Goal: Task Accomplishment & Management: Use online tool/utility

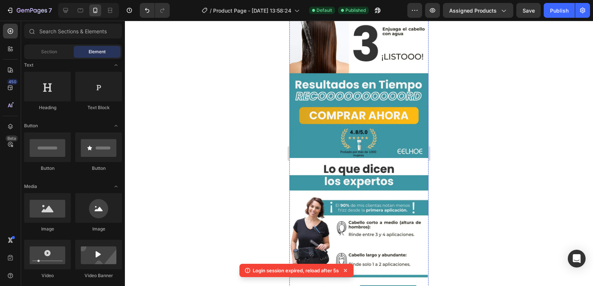
scroll to position [889, 0]
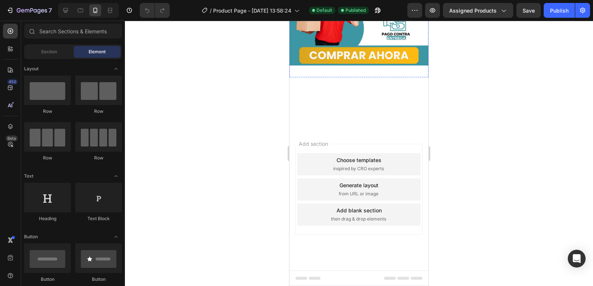
scroll to position [1667, 0]
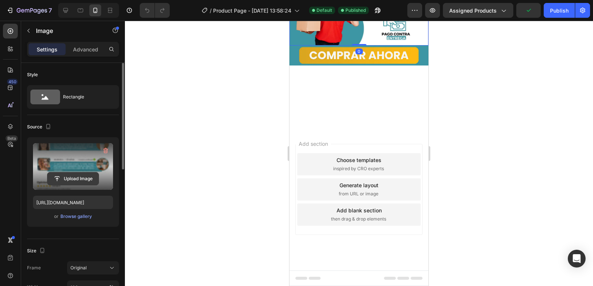
click at [59, 179] on input "file" at bounding box center [72, 179] width 51 height 13
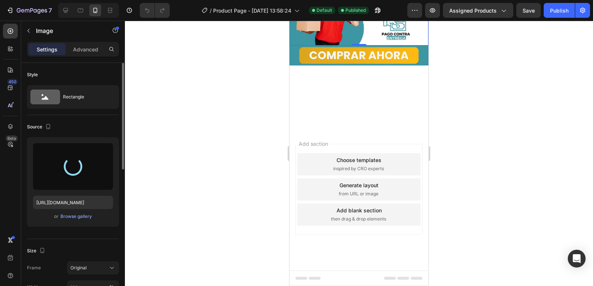
type input "[URL][DOMAIN_NAME]"
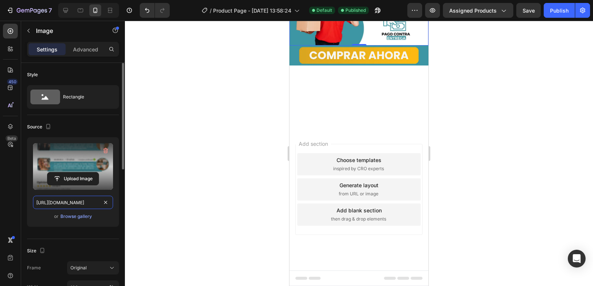
click at [86, 201] on input "[URL][DOMAIN_NAME]" at bounding box center [73, 202] width 80 height 13
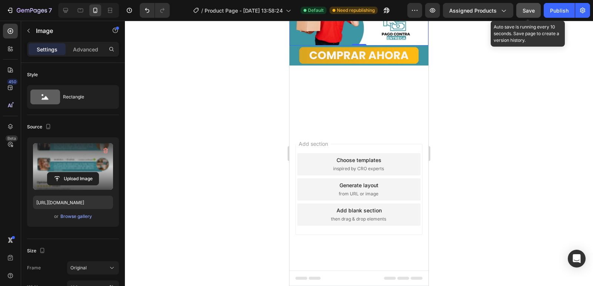
click at [535, 14] on button "Save" at bounding box center [528, 10] width 24 height 15
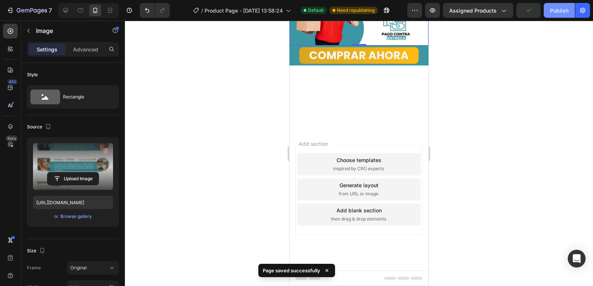
click at [557, 15] on button "Publish" at bounding box center [558, 10] width 31 height 15
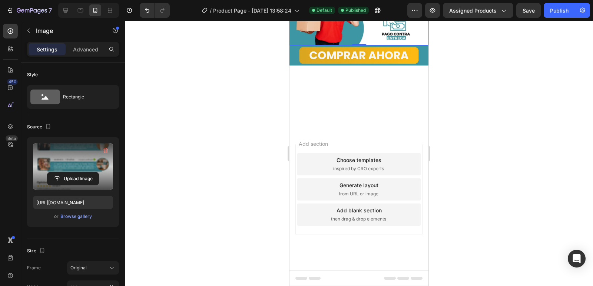
click at [250, 194] on div at bounding box center [359, 154] width 468 height 266
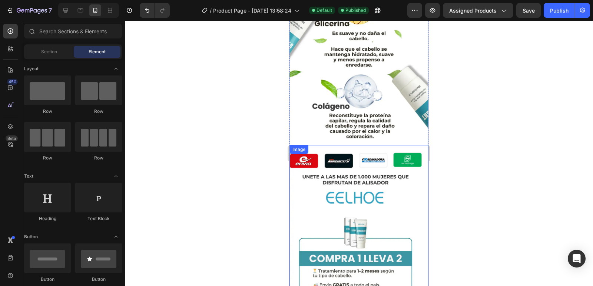
scroll to position [333, 0]
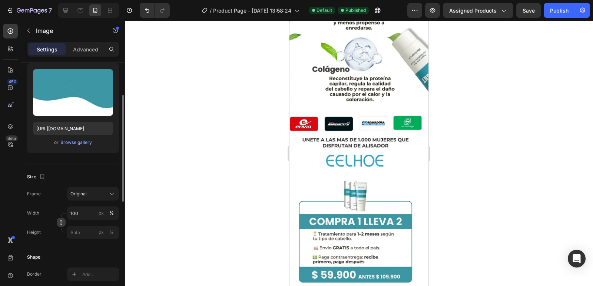
scroll to position [0, 0]
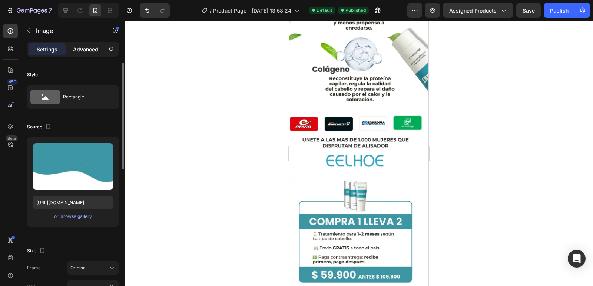
click at [84, 50] on p "Advanced" at bounding box center [85, 50] width 25 height 8
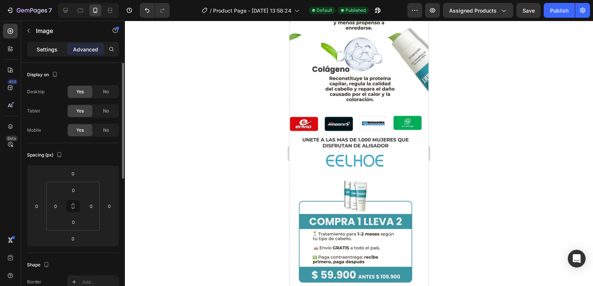
click at [52, 43] on div "Settings" at bounding box center [47, 49] width 37 height 12
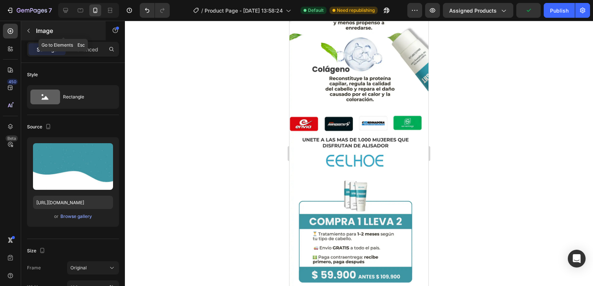
click at [31, 33] on button "button" at bounding box center [29, 31] width 12 height 12
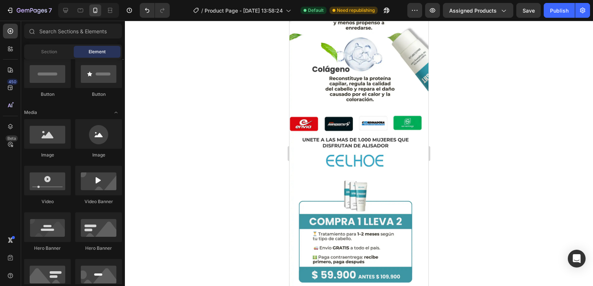
scroll to position [148, 0]
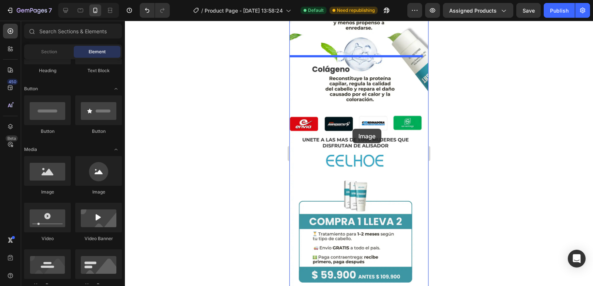
drag, startPoint x: 347, startPoint y: 199, endPoint x: 352, endPoint y: 129, distance: 70.6
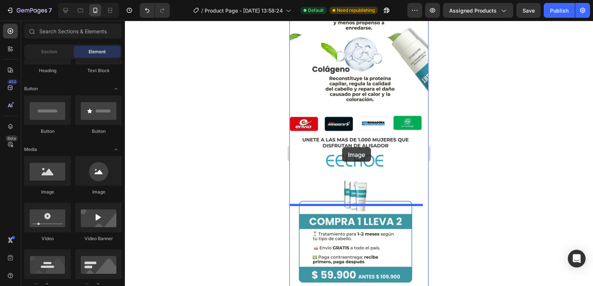
drag, startPoint x: 299, startPoint y: 164, endPoint x: 342, endPoint y: 147, distance: 45.7
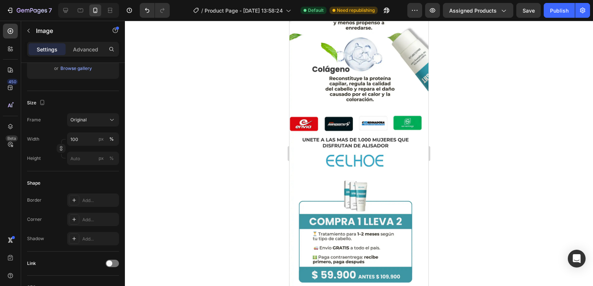
drag, startPoint x: 357, startPoint y: 204, endPoint x: 359, endPoint y: 103, distance: 101.1
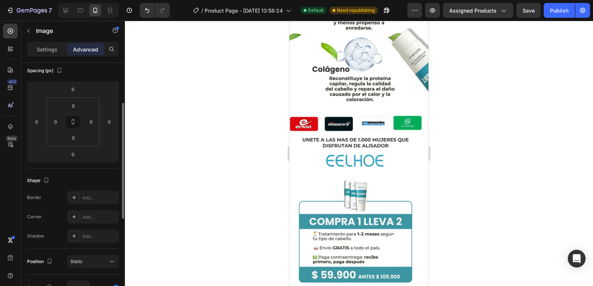
scroll to position [0, 0]
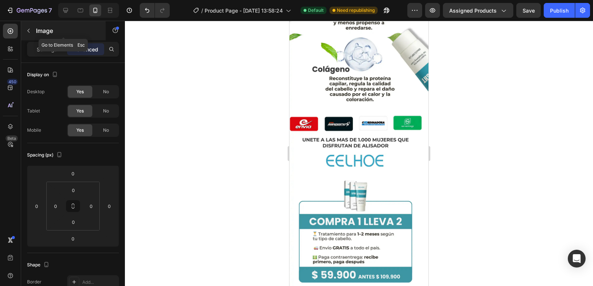
click at [28, 32] on icon "button" at bounding box center [29, 31] width 6 height 6
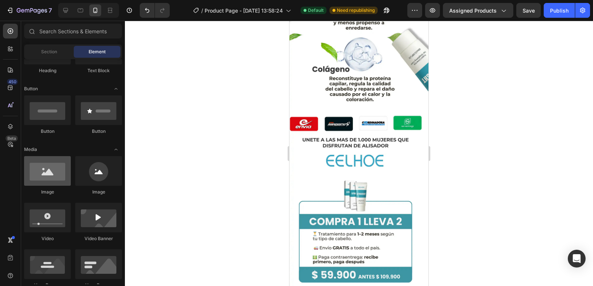
scroll to position [185, 0]
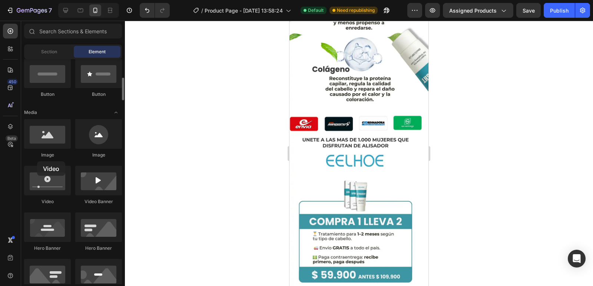
drag, startPoint x: 49, startPoint y: 180, endPoint x: 37, endPoint y: 161, distance: 21.9
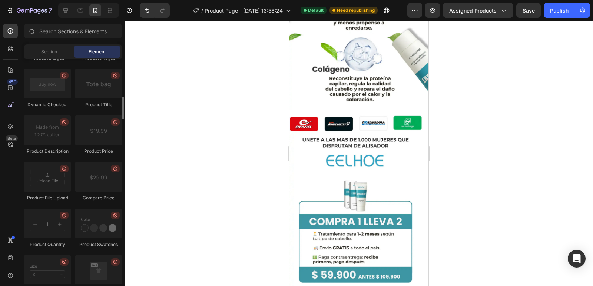
scroll to position [1111, 0]
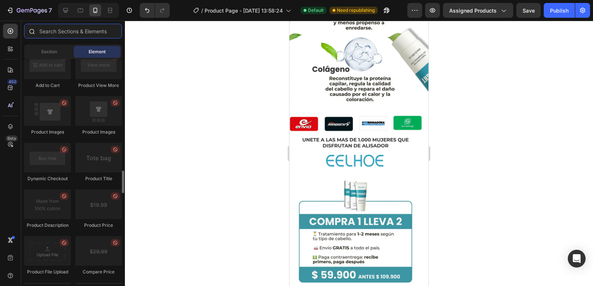
click at [72, 29] on input "text" at bounding box center [73, 31] width 98 height 15
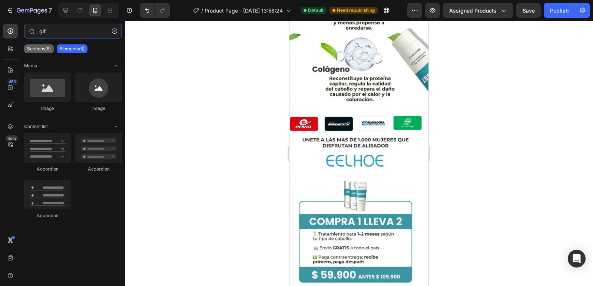
type input "gif"
click at [42, 49] on p "Sections(6)" at bounding box center [39, 49] width 24 height 6
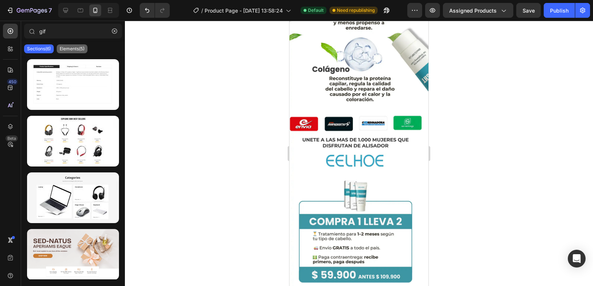
click at [66, 53] on div "Elements(5)" at bounding box center [72, 48] width 31 height 9
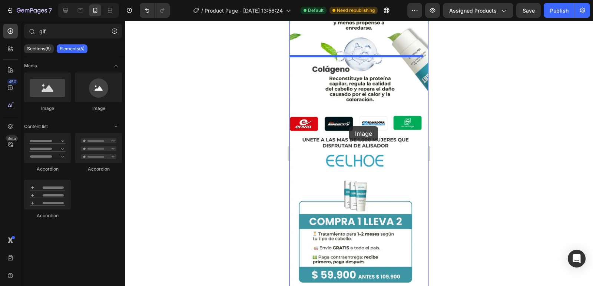
drag, startPoint x: 387, startPoint y: 111, endPoint x: 349, endPoint y: 126, distance: 41.4
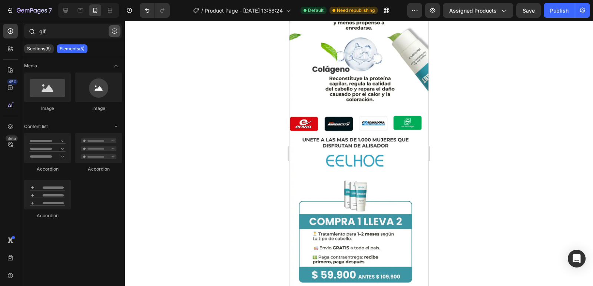
click at [115, 30] on icon "button" at bounding box center [114, 31] width 5 height 5
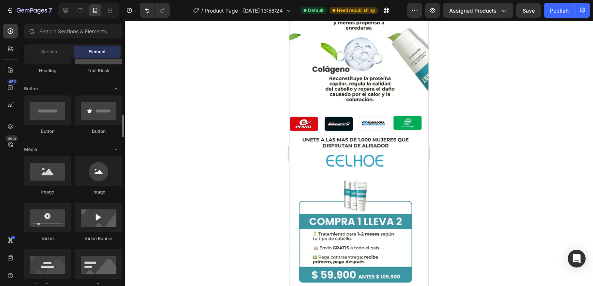
scroll to position [185, 0]
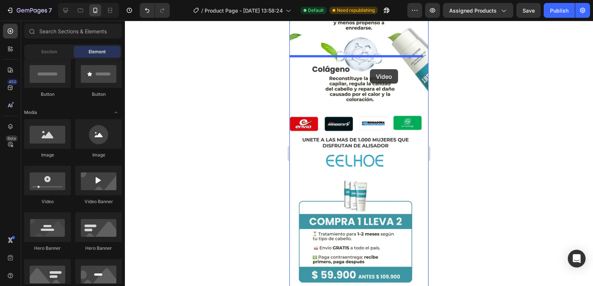
drag, startPoint x: 332, startPoint y: 210, endPoint x: 370, endPoint y: 69, distance: 145.6
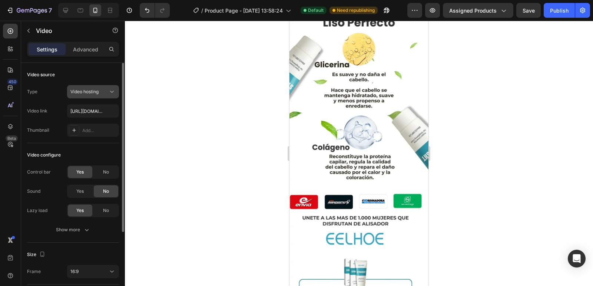
click at [113, 91] on icon at bounding box center [111, 91] width 7 height 7
click at [27, 132] on div "Thumbnail" at bounding box center [38, 130] width 22 height 7
type textarea "Thumbnail"
click at [27, 132] on div "Thumbnail" at bounding box center [38, 130] width 22 height 7
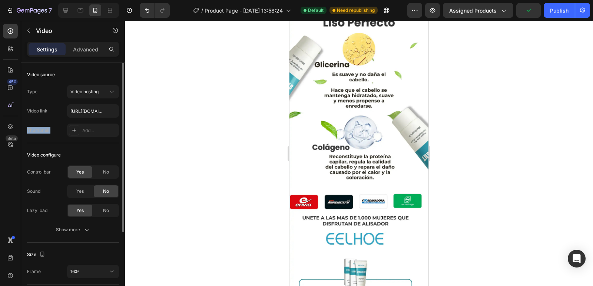
click at [27, 132] on div "Thumbnail" at bounding box center [38, 130] width 22 height 7
drag, startPoint x: 27, startPoint y: 132, endPoint x: 41, endPoint y: 136, distance: 14.6
click at [41, 136] on div "Thumbnail" at bounding box center [38, 130] width 22 height 12
click at [43, 134] on div "Thumbnail" at bounding box center [38, 130] width 22 height 12
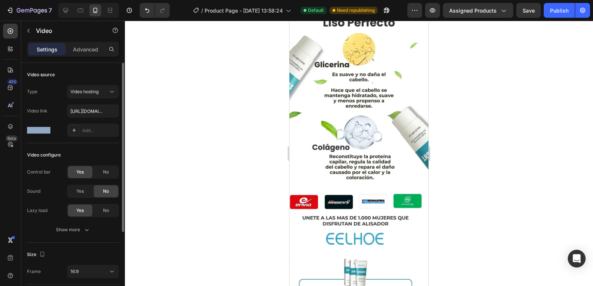
click at [43, 134] on div "Thumbnail" at bounding box center [38, 130] width 22 height 12
copy div "Thumbnail"
click at [77, 130] on div at bounding box center [74, 130] width 10 height 10
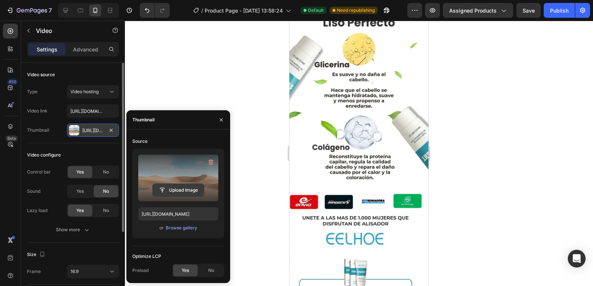
click at [184, 194] on input "file" at bounding box center [178, 190] width 51 height 13
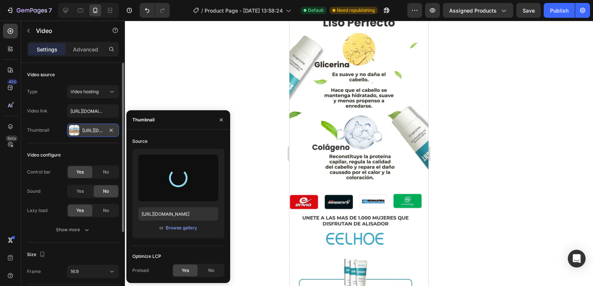
type input "[URL][DOMAIN_NAME]"
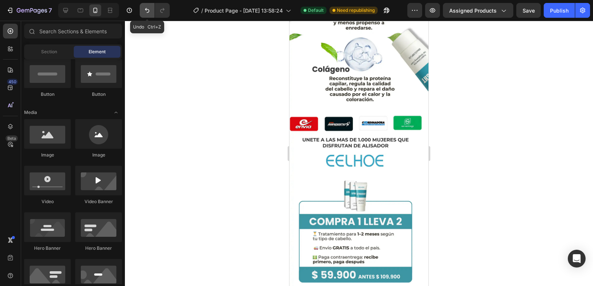
click at [151, 13] on icon "Undo/Redo" at bounding box center [146, 10] width 7 height 7
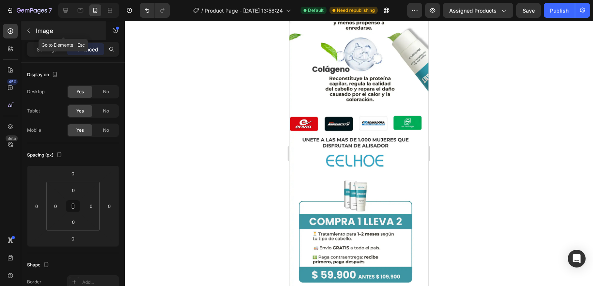
click at [30, 31] on icon "button" at bounding box center [29, 31] width 6 height 6
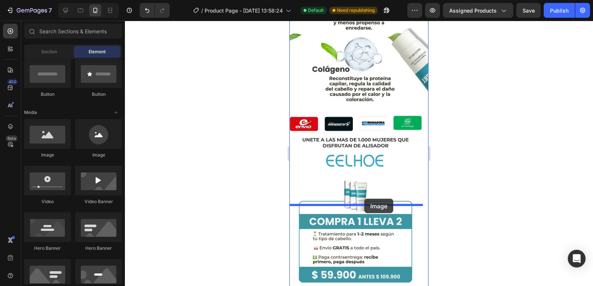
drag, startPoint x: 339, startPoint y: 156, endPoint x: 364, endPoint y: 199, distance: 49.5
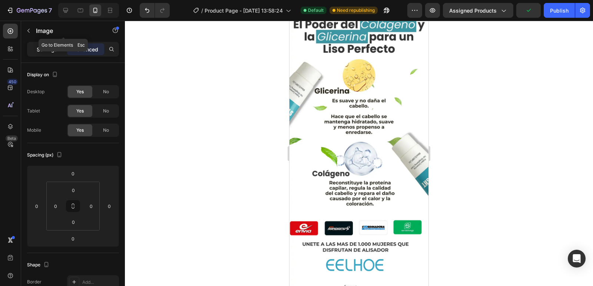
click at [46, 50] on p "Settings" at bounding box center [47, 50] width 21 height 8
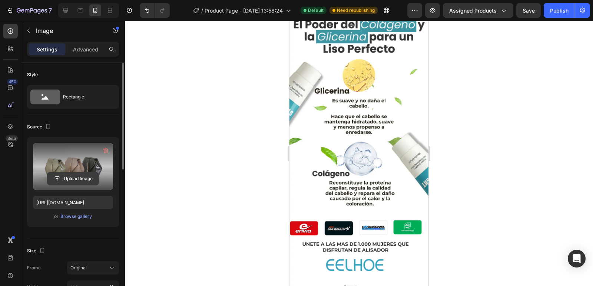
click at [71, 181] on input "file" at bounding box center [72, 179] width 51 height 13
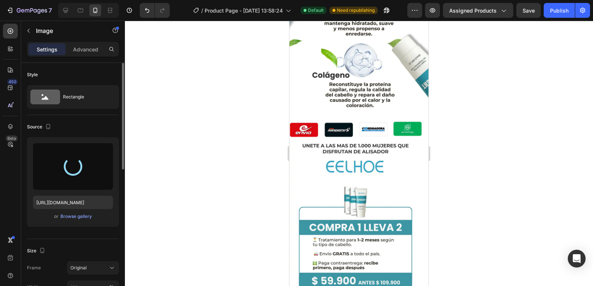
scroll to position [444, 0]
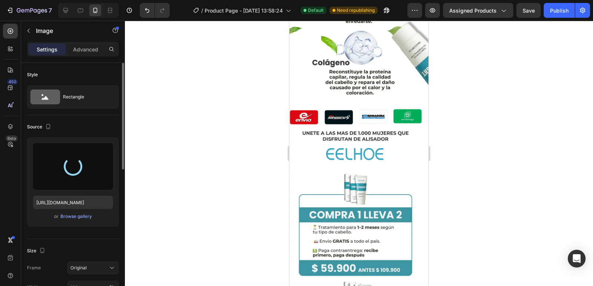
type input "[URL][DOMAIN_NAME]"
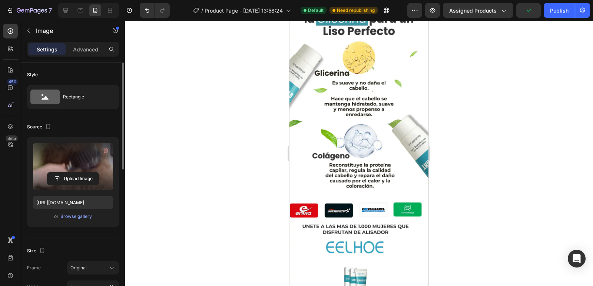
scroll to position [481, 0]
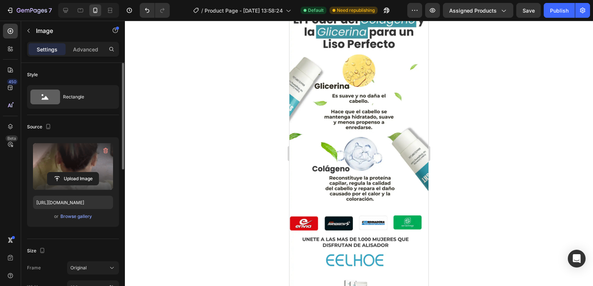
click at [84, 53] on p "Advanced" at bounding box center [85, 50] width 25 height 8
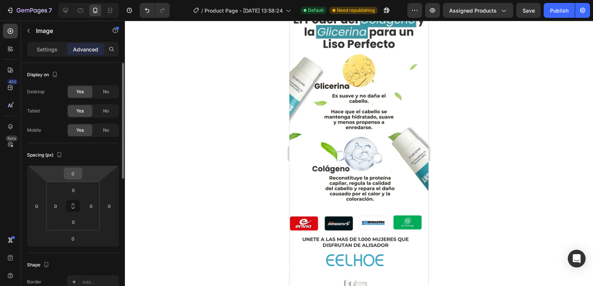
click at [79, 176] on input "0" at bounding box center [73, 173] width 15 height 11
type input "-30"
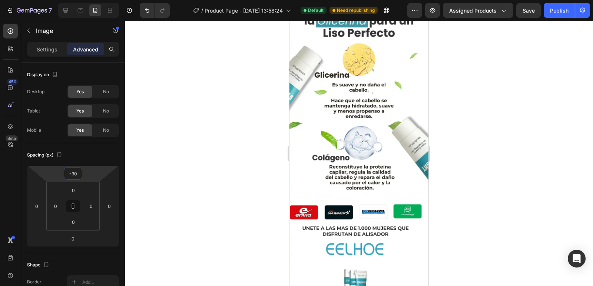
click at [146, 172] on div at bounding box center [359, 154] width 468 height 266
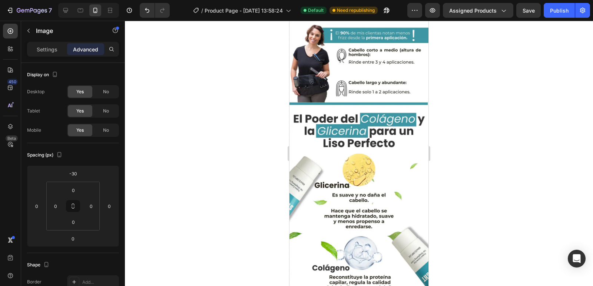
scroll to position [370, 0]
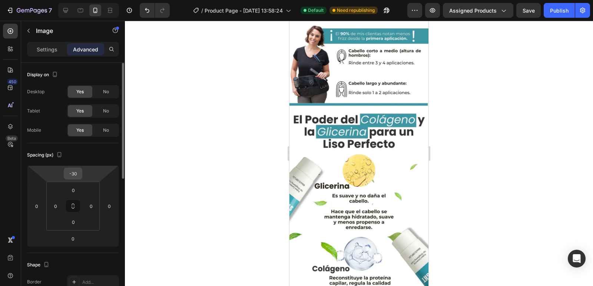
click at [79, 179] on div "-30" at bounding box center [73, 174] width 19 height 12
click at [77, 177] on input "-30" at bounding box center [73, 173] width 15 height 11
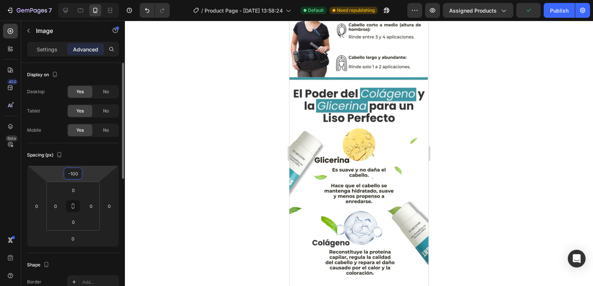
click at [69, 173] on input "-100" at bounding box center [73, 173] width 15 height 11
click at [71, 172] on input "-100" at bounding box center [73, 173] width 15 height 11
click at [70, 175] on input "-100" at bounding box center [73, 173] width 15 height 11
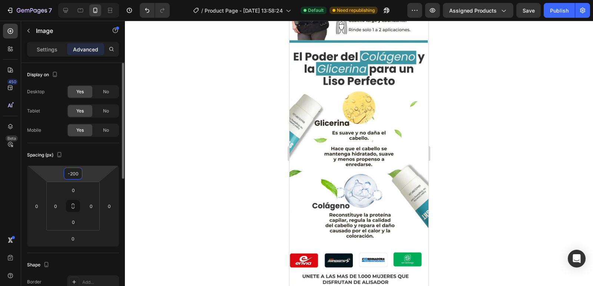
click at [71, 174] on input "-200" at bounding box center [73, 173] width 15 height 11
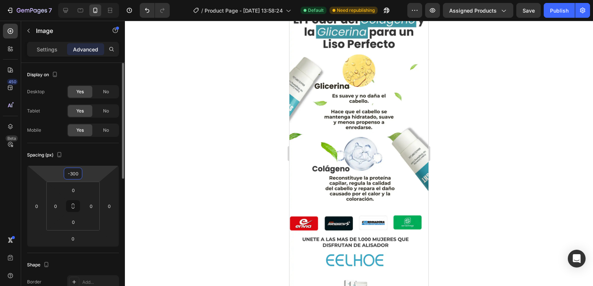
click at [72, 174] on input "-300" at bounding box center [73, 173] width 15 height 11
click at [74, 174] on input "-300" at bounding box center [73, 173] width 15 height 11
click at [75, 174] on input "-300" at bounding box center [73, 173] width 15 height 11
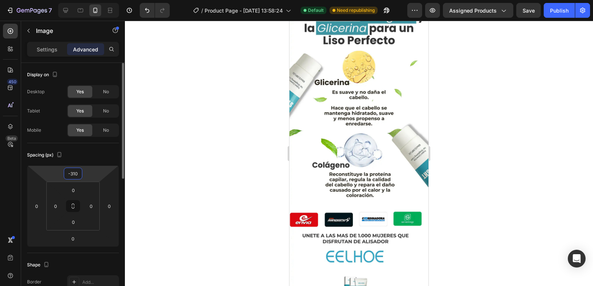
click at [75, 174] on input "-310" at bounding box center [73, 173] width 15 height 11
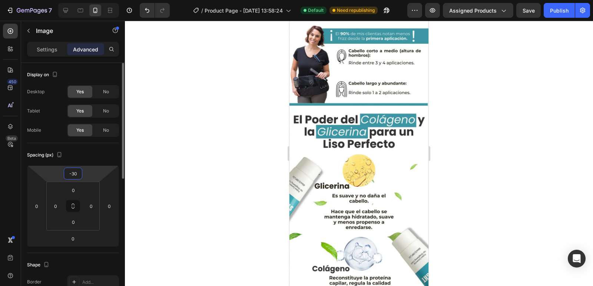
type input "-320"
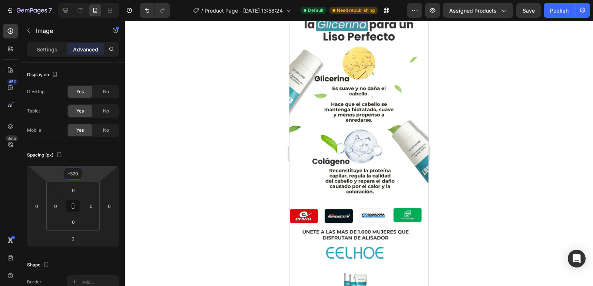
click at [174, 129] on div at bounding box center [359, 154] width 468 height 266
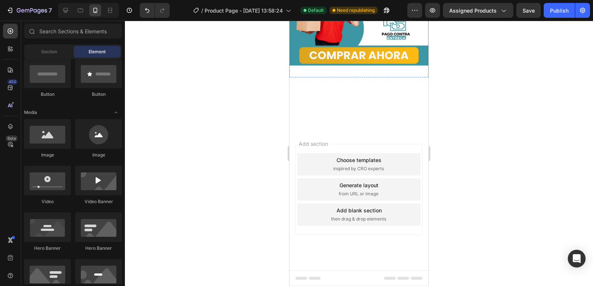
scroll to position [1473, 0]
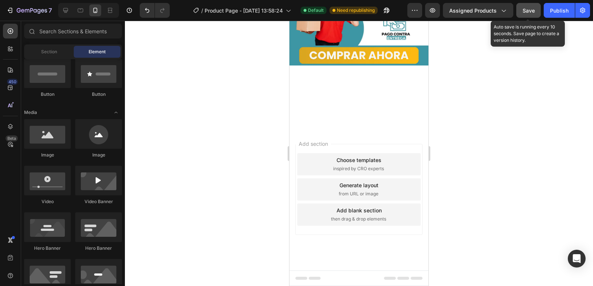
click at [534, 16] on button "Save" at bounding box center [528, 10] width 24 height 15
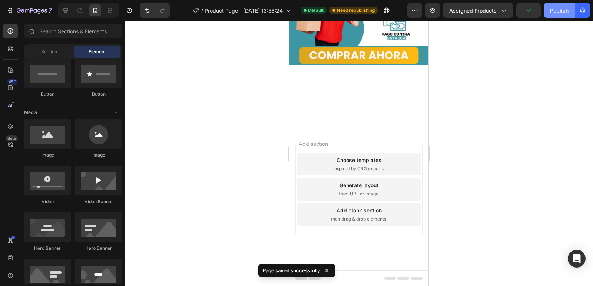
click at [559, 12] on div "Publish" at bounding box center [559, 11] width 19 height 8
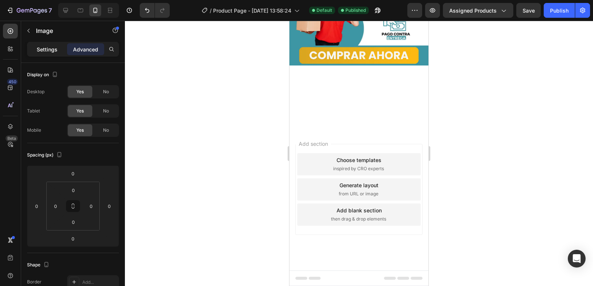
click at [35, 49] on div "Settings" at bounding box center [47, 49] width 37 height 12
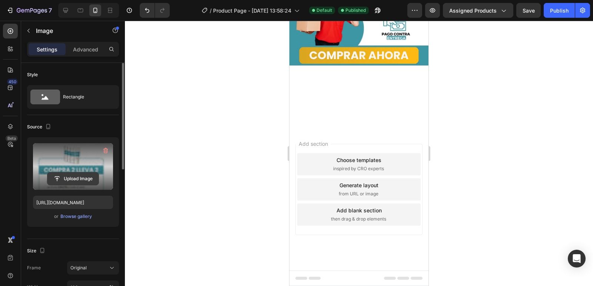
click at [87, 179] on input "file" at bounding box center [72, 179] width 51 height 13
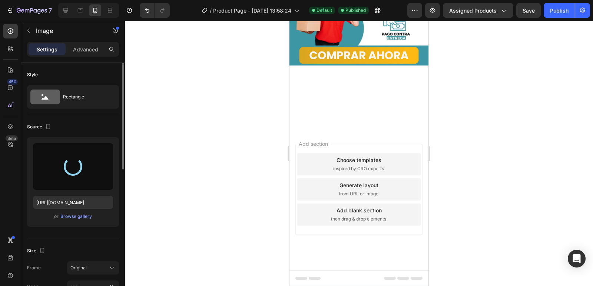
type input "[URL][DOMAIN_NAME]"
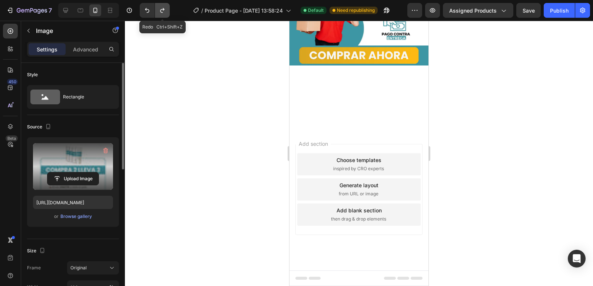
click at [160, 11] on icon "Undo/Redo" at bounding box center [162, 10] width 4 height 5
click at [149, 10] on icon "Undo/Redo" at bounding box center [147, 10] width 4 height 5
click at [162, 10] on icon "Undo/Redo" at bounding box center [162, 10] width 7 height 7
click at [141, 9] on button "Undo/Redo" at bounding box center [147, 10] width 15 height 15
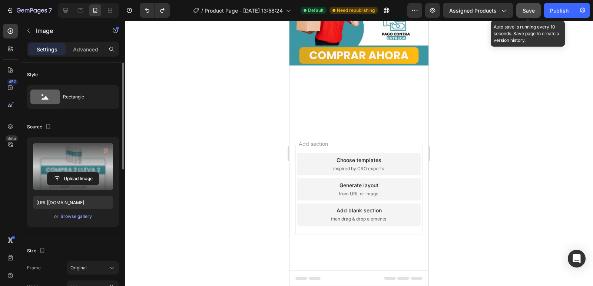
click at [537, 11] on button "Save" at bounding box center [528, 10] width 24 height 15
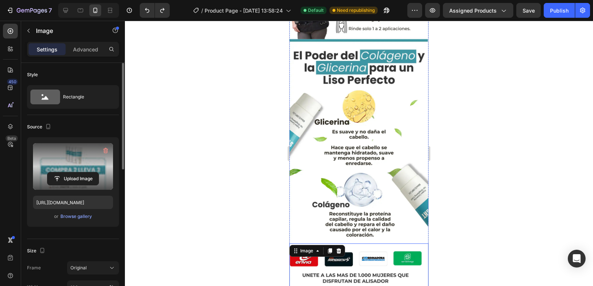
scroll to position [251, 0]
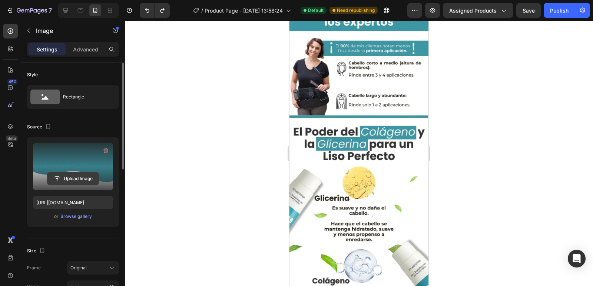
click at [74, 178] on input "file" at bounding box center [72, 179] width 51 height 13
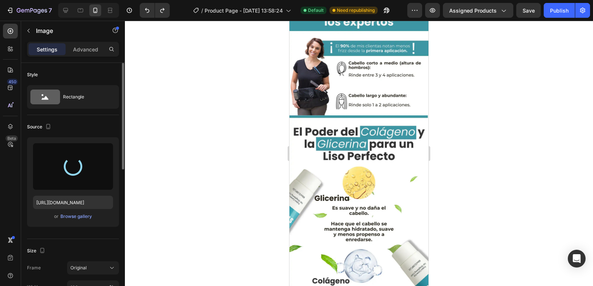
type input "[URL][DOMAIN_NAME]"
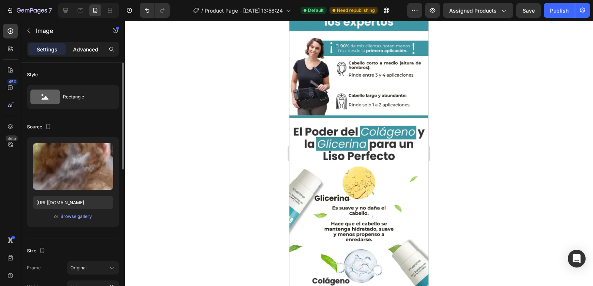
click at [79, 48] on p "Advanced" at bounding box center [85, 50] width 25 height 8
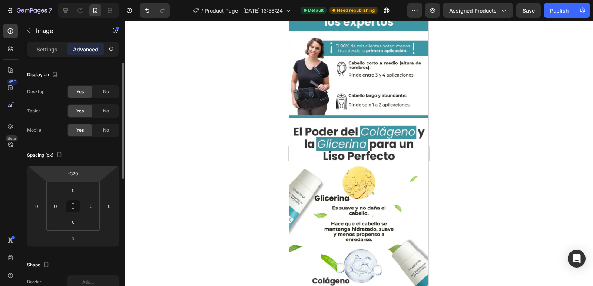
scroll to position [37, 0]
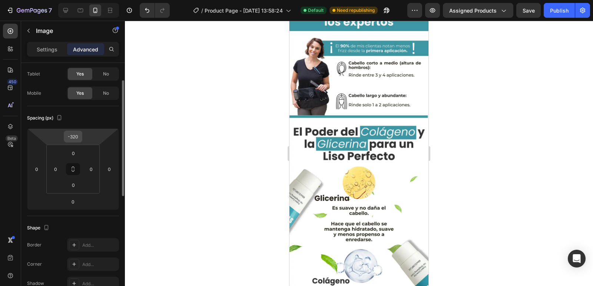
click at [76, 138] on input "-320" at bounding box center [73, 136] width 15 height 11
click at [71, 137] on input "-320" at bounding box center [73, 136] width 15 height 11
drag, startPoint x: 70, startPoint y: 136, endPoint x: 75, endPoint y: 136, distance: 4.5
click at [75, 136] on input "-320" at bounding box center [73, 136] width 15 height 11
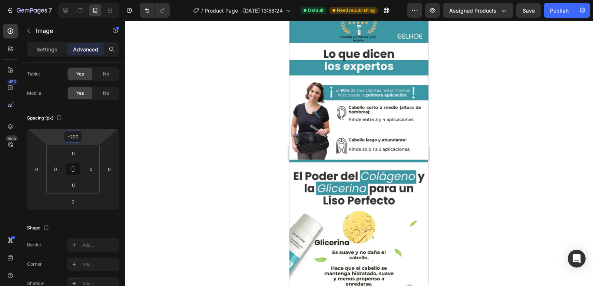
click at [75, 137] on input "-200" at bounding box center [73, 136] width 15 height 11
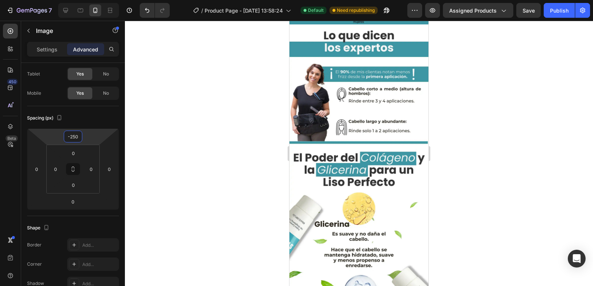
click at [72, 137] on input "-250" at bounding box center [73, 136] width 15 height 11
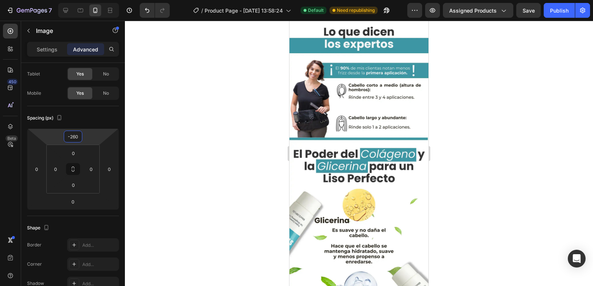
click at [74, 138] on input "-260" at bounding box center [73, 136] width 15 height 11
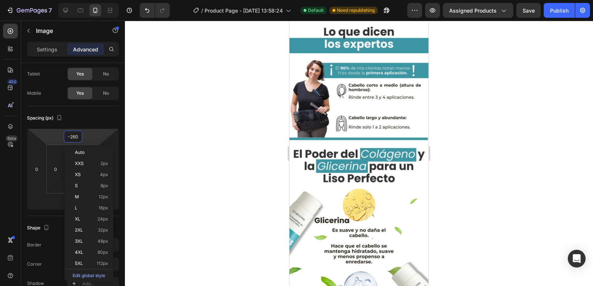
type input "-270"
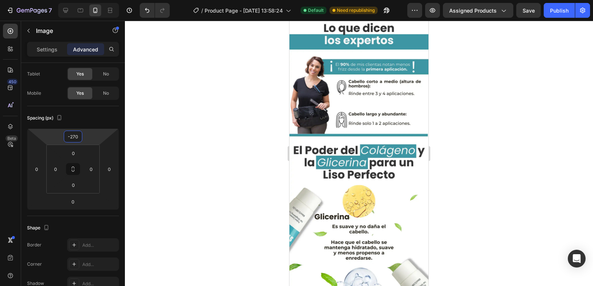
click at [176, 160] on div at bounding box center [359, 154] width 468 height 266
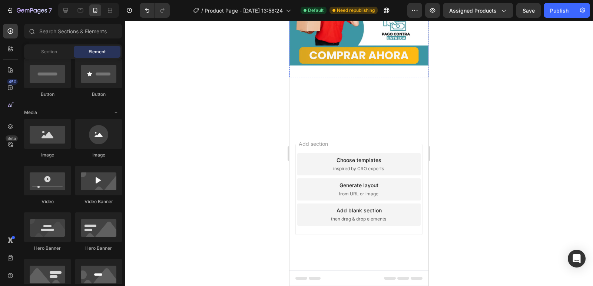
scroll to position [1695, 0]
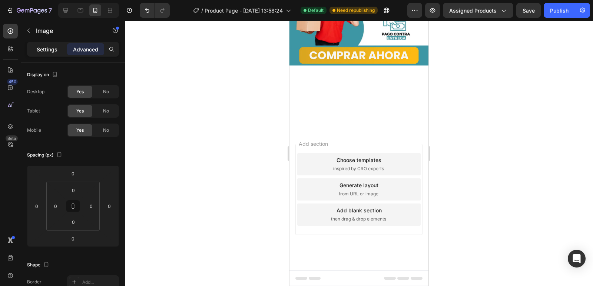
click at [42, 50] on p "Settings" at bounding box center [47, 50] width 21 height 8
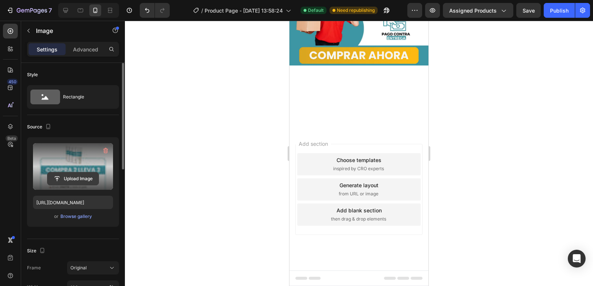
click at [75, 180] on input "file" at bounding box center [72, 179] width 51 height 13
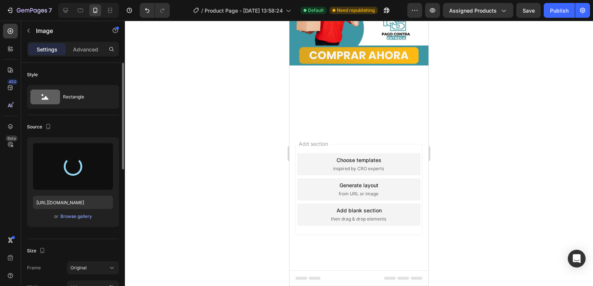
type input "[URL][DOMAIN_NAME]"
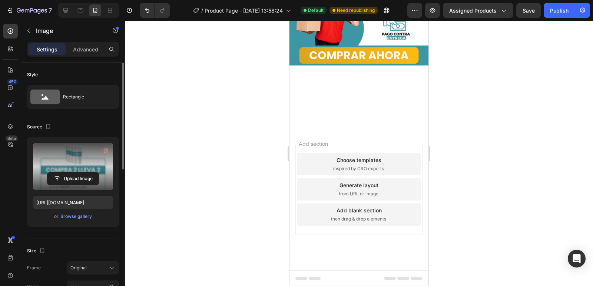
scroll to position [1510, 0]
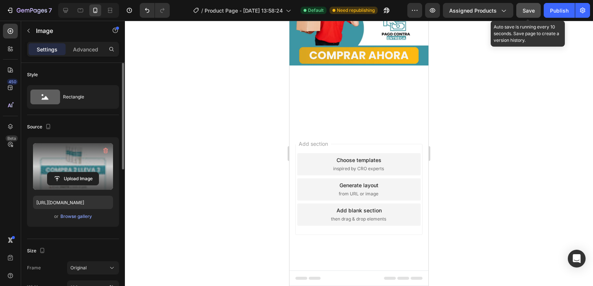
click at [536, 13] on button "Save" at bounding box center [528, 10] width 24 height 15
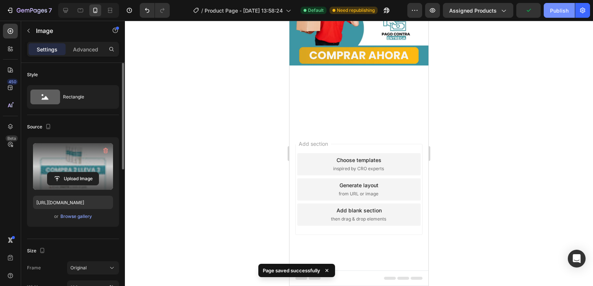
click at [551, 11] on div "Publish" at bounding box center [559, 11] width 19 height 8
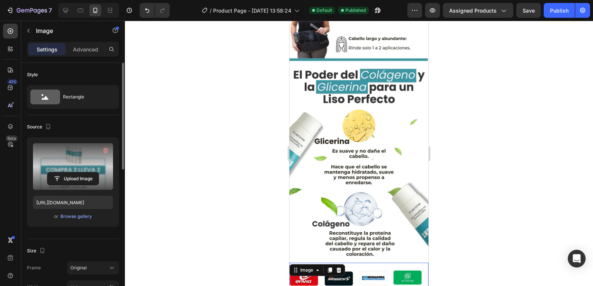
scroll to position [325, 0]
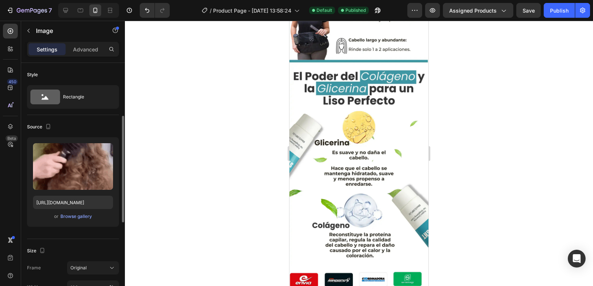
scroll to position [37, 0]
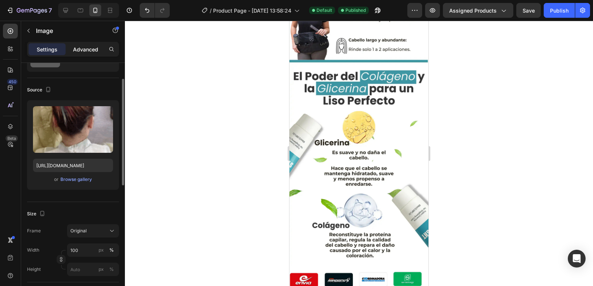
click at [81, 50] on p "Advanced" at bounding box center [85, 50] width 25 height 8
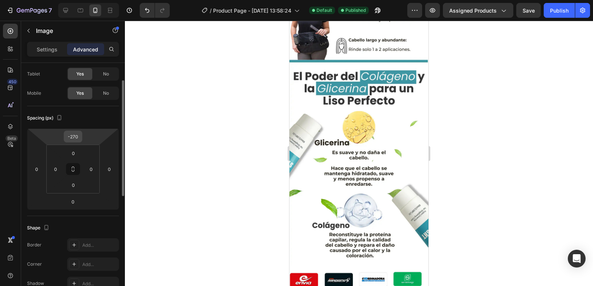
click at [77, 137] on input "-270" at bounding box center [73, 136] width 15 height 11
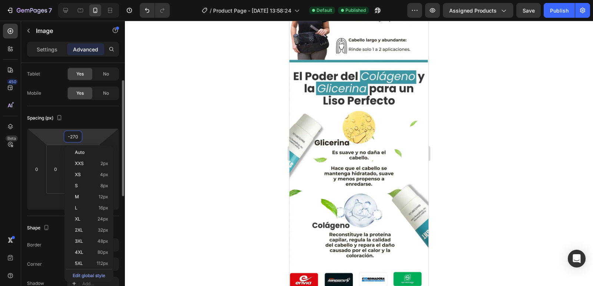
click at [81, 137] on div "-270" at bounding box center [73, 137] width 19 height 12
click at [76, 137] on input "-270" at bounding box center [73, 136] width 15 height 11
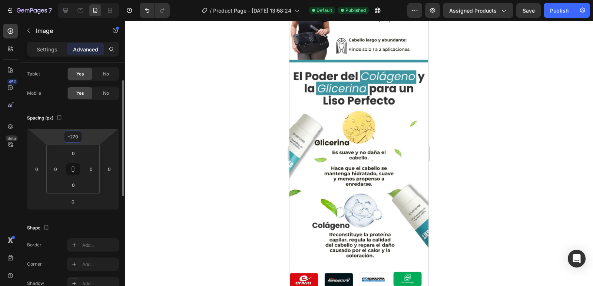
click at [75, 137] on input "-270" at bounding box center [73, 136] width 15 height 11
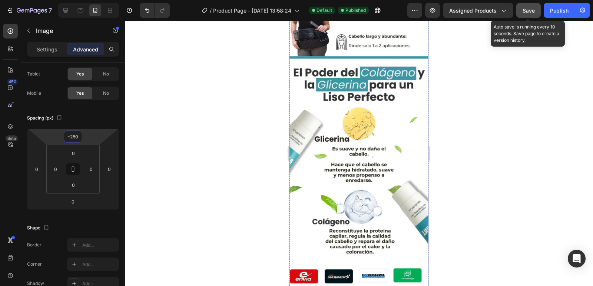
click at [536, 13] on button "Save" at bounding box center [528, 10] width 24 height 15
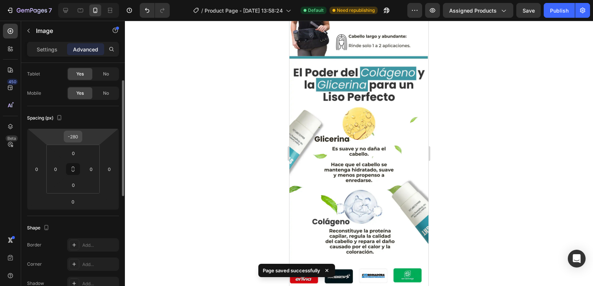
click at [74, 136] on input "-280" at bounding box center [73, 136] width 15 height 11
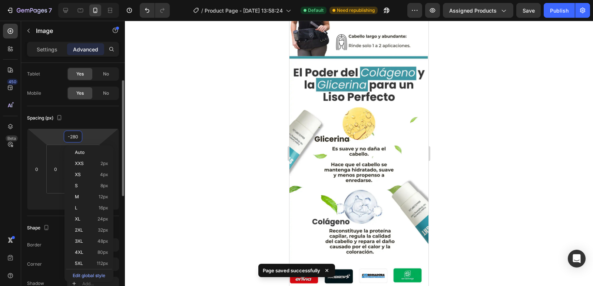
click at [74, 136] on input "-280" at bounding box center [73, 136] width 15 height 11
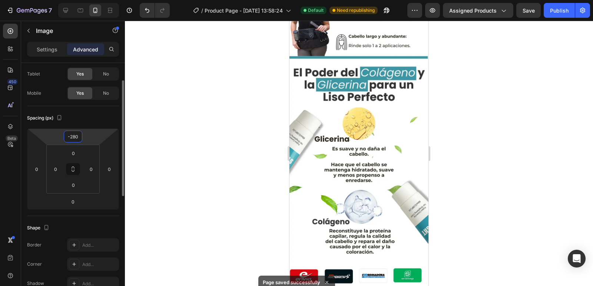
drag, startPoint x: 79, startPoint y: 136, endPoint x: 73, endPoint y: 139, distance: 6.8
click at [73, 139] on input "-280" at bounding box center [73, 136] width 15 height 11
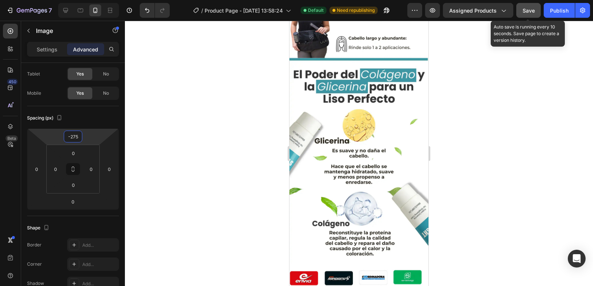
click at [529, 12] on span "Save" at bounding box center [528, 10] width 12 height 6
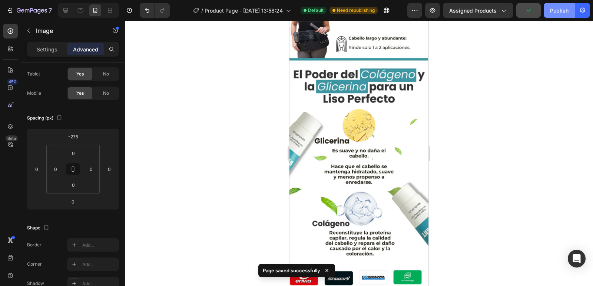
click at [555, 13] on div "Publish" at bounding box center [559, 11] width 19 height 8
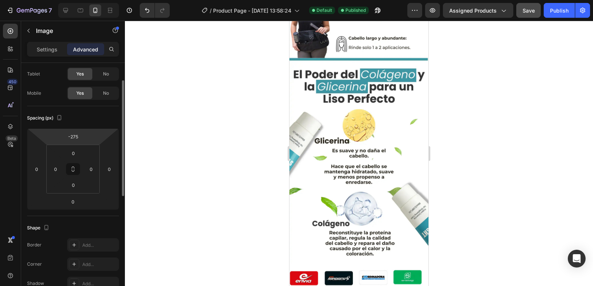
click at [78, 136] on input "-275" at bounding box center [73, 136] width 15 height 11
click at [75, 137] on input "-275" at bounding box center [73, 136] width 15 height 11
drag, startPoint x: 80, startPoint y: 136, endPoint x: 73, endPoint y: 137, distance: 7.1
click at [73, 137] on input "-275" at bounding box center [73, 136] width 15 height 11
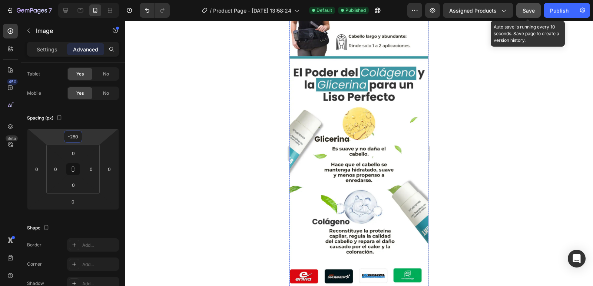
click at [525, 11] on span "Save" at bounding box center [528, 10] width 12 height 6
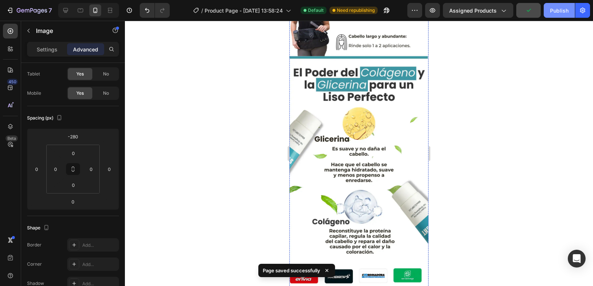
click at [556, 17] on button "Publish" at bounding box center [558, 10] width 31 height 15
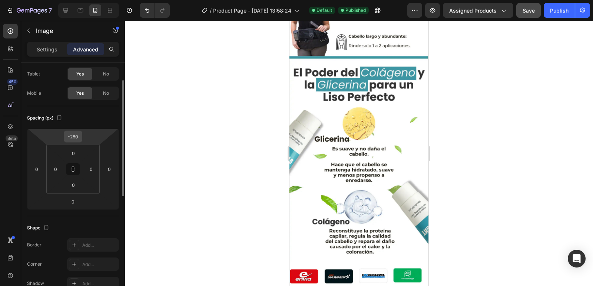
click at [79, 135] on input "-280" at bounding box center [73, 136] width 15 height 11
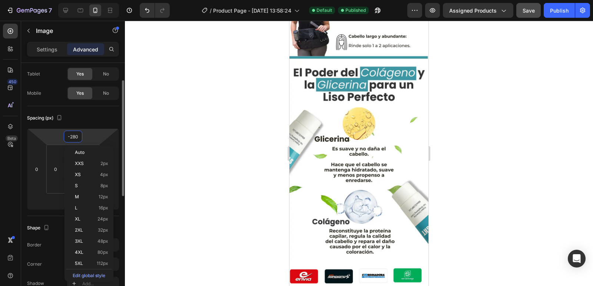
click at [72, 136] on input "-280" at bounding box center [73, 136] width 15 height 11
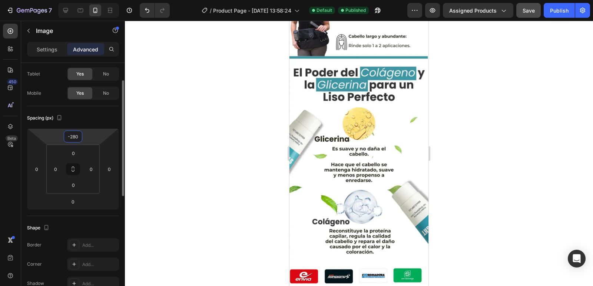
drag, startPoint x: 70, startPoint y: 136, endPoint x: 78, endPoint y: 136, distance: 7.8
click at [78, 136] on input "-280" at bounding box center [73, 136] width 15 height 11
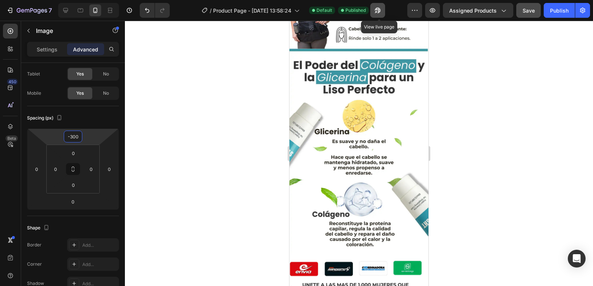
type input "-300"
click at [373, 10] on button "button" at bounding box center [377, 10] width 15 height 15
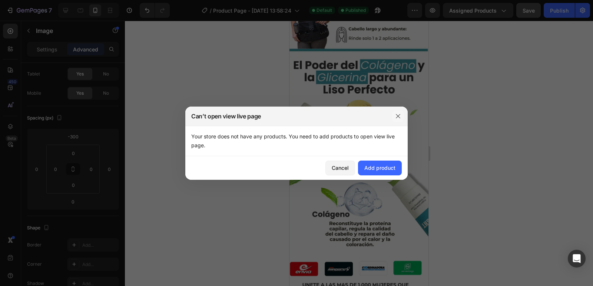
click at [397, 114] on icon "button" at bounding box center [398, 116] width 6 height 6
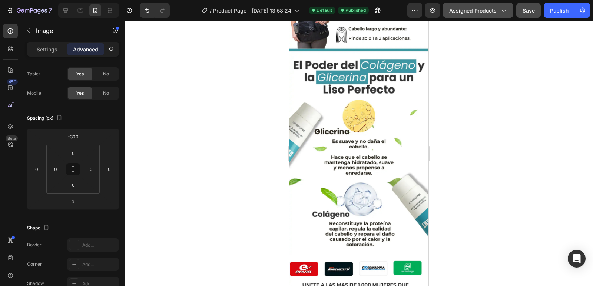
click at [479, 14] on span "Assigned Products" at bounding box center [472, 11] width 47 height 8
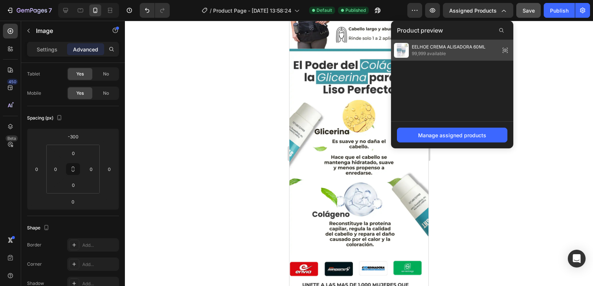
click at [436, 49] on span "EELHOE CREMA ALISADORA 60ML" at bounding box center [448, 47] width 74 height 7
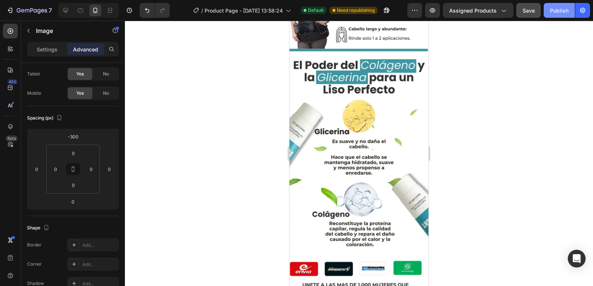
click at [543, 13] on button "Publish" at bounding box center [558, 10] width 31 height 15
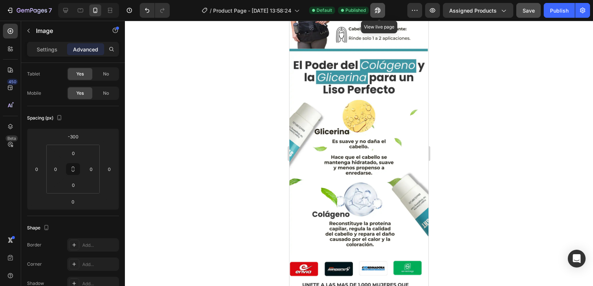
click at [379, 10] on icon "button" at bounding box center [377, 10] width 7 height 7
